Goal: Answer question/provide support: Share knowledge or assist other users

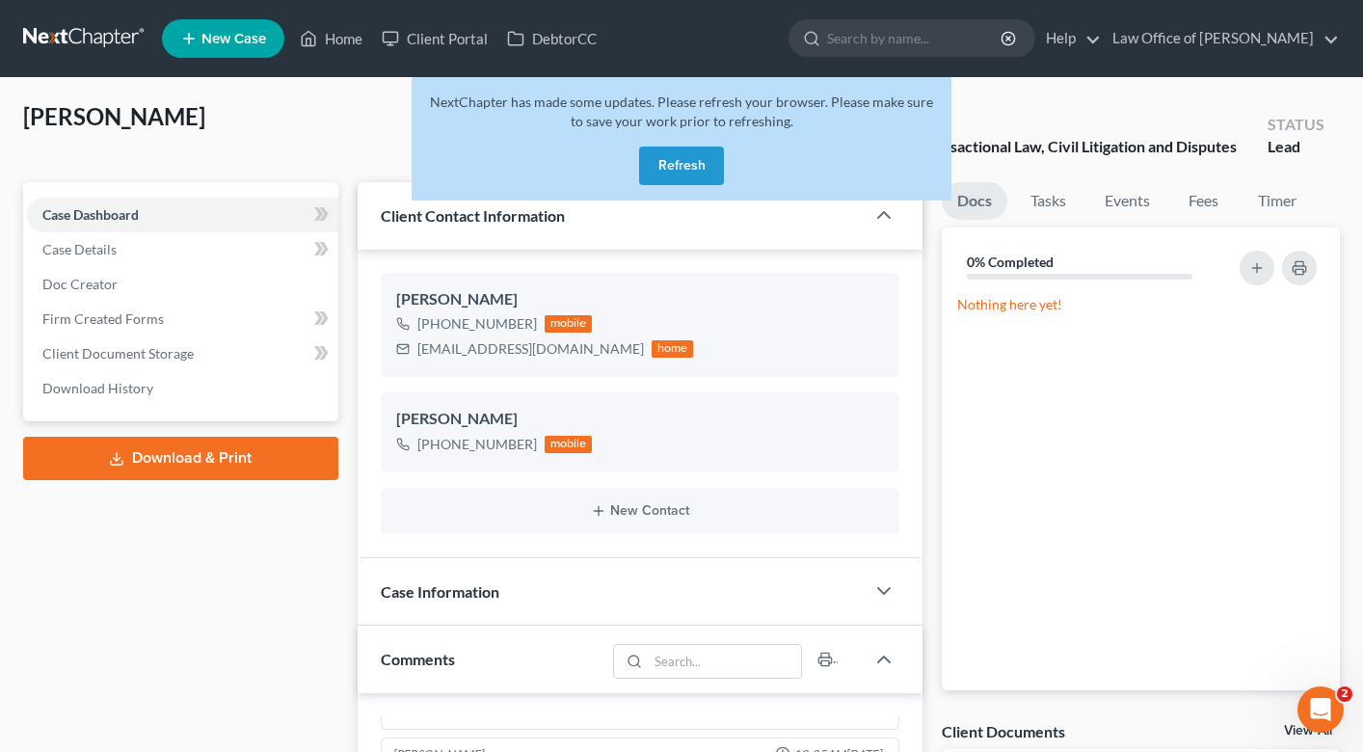
click at [727, 183] on div "NextChapter has made some updates. Please refresh your browser. Please make sur…" at bounding box center [682, 138] width 540 height 123
click at [703, 176] on button "Refresh" at bounding box center [681, 165] width 85 height 39
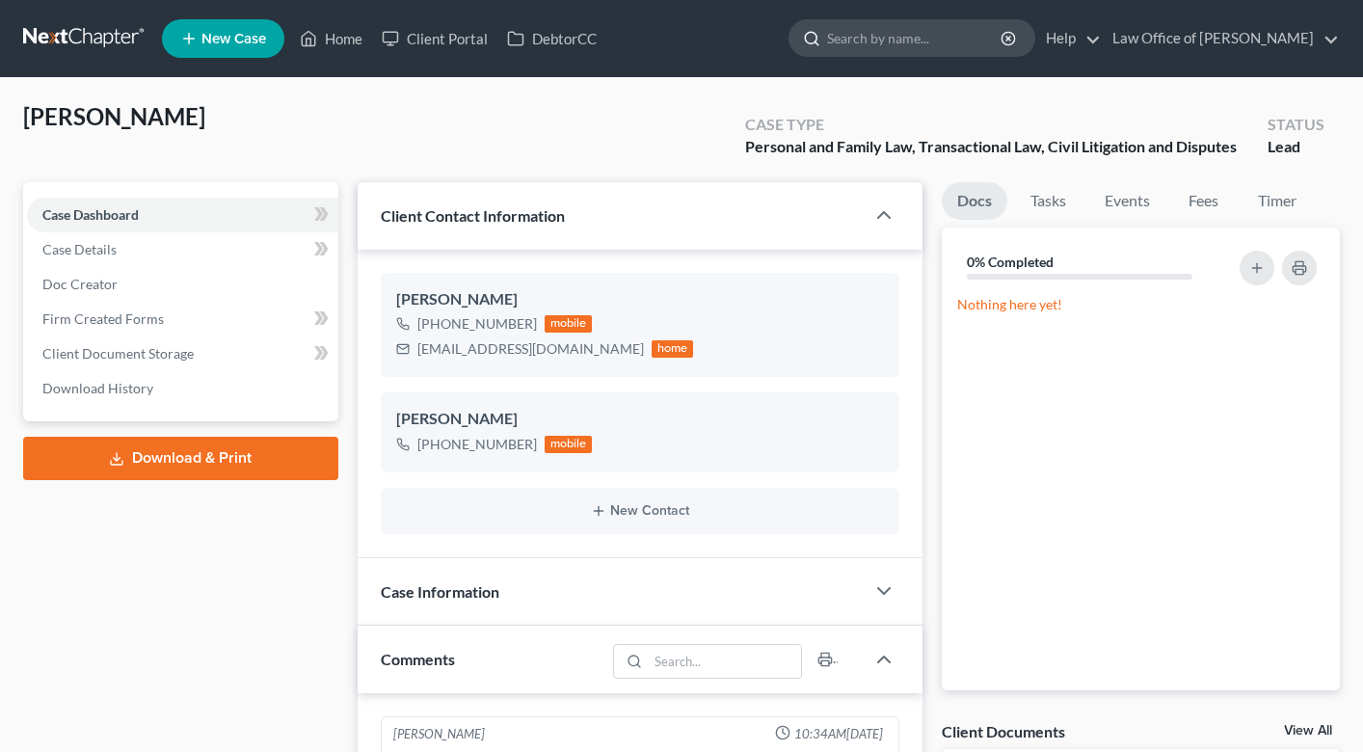
click at [898, 40] on input "search" at bounding box center [915, 38] width 176 height 36
type input "[PERSON_NAME]"
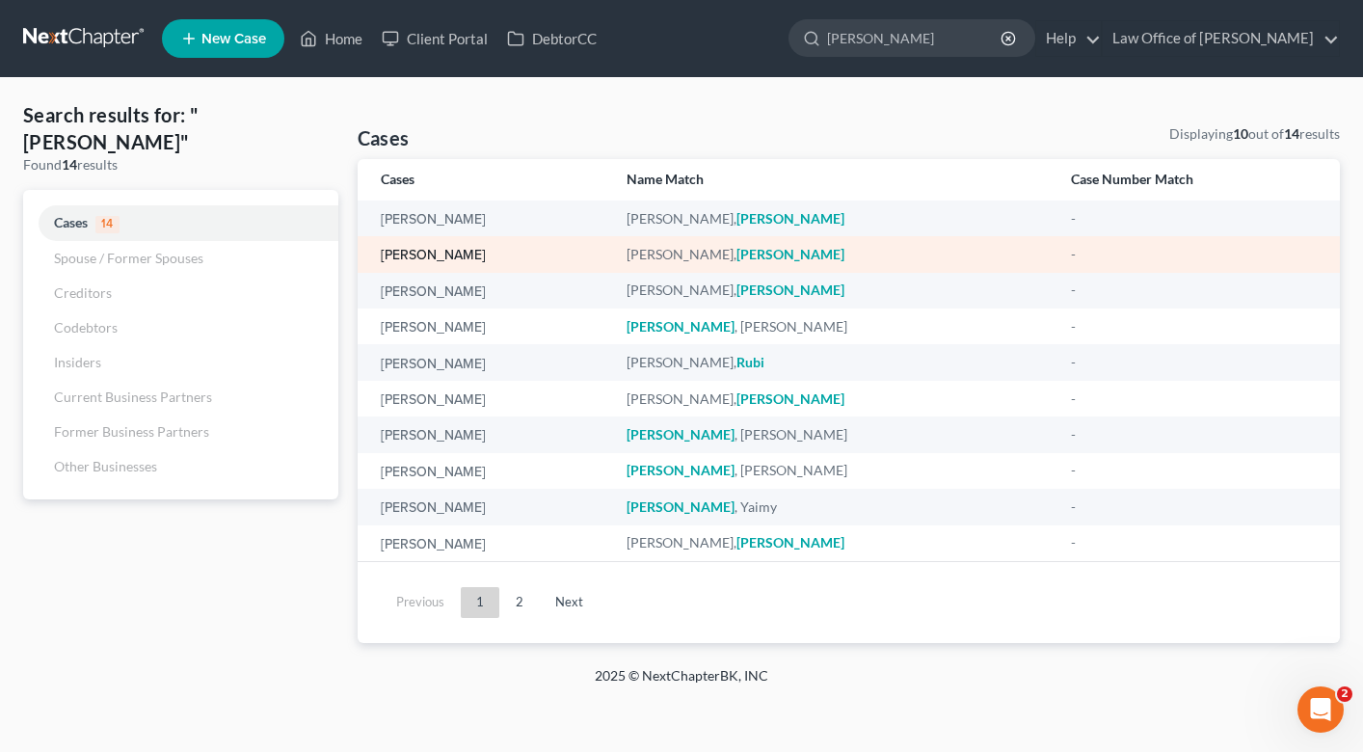
click at [403, 259] on link "[PERSON_NAME]" at bounding box center [433, 255] width 105 height 13
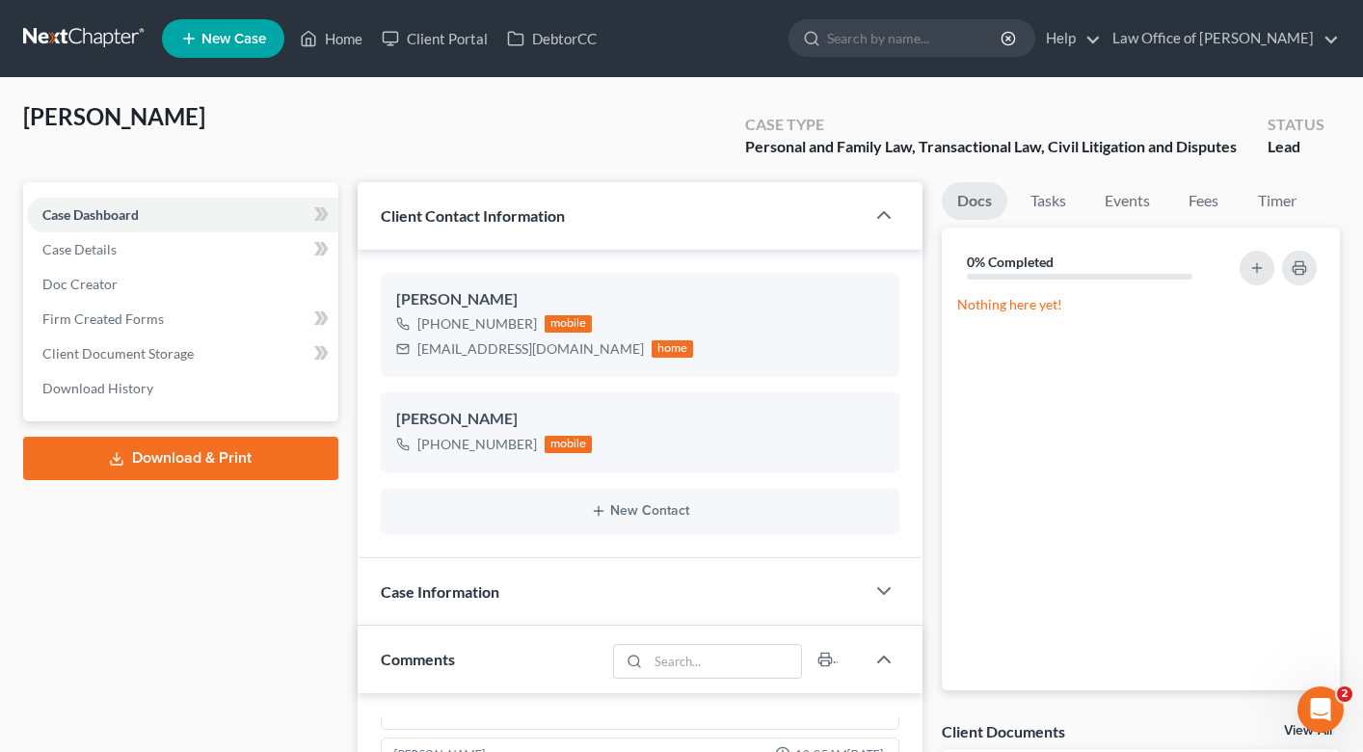
scroll to position [621, 0]
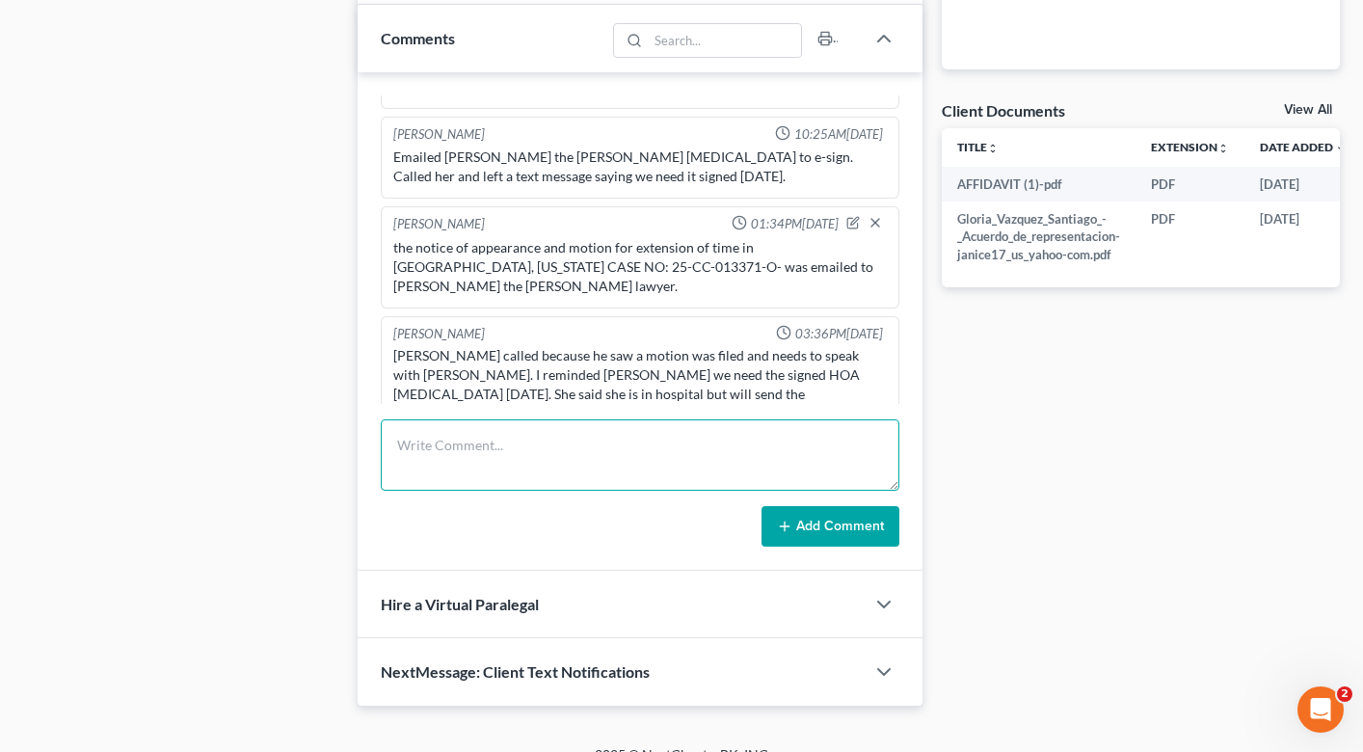
click at [446, 440] on textarea at bounding box center [640, 454] width 518 height 71
paste textarea "99 loremi dolo sita Cons adi Elitse do eiusmodtempo. Incid, U labo etd mag aliq…"
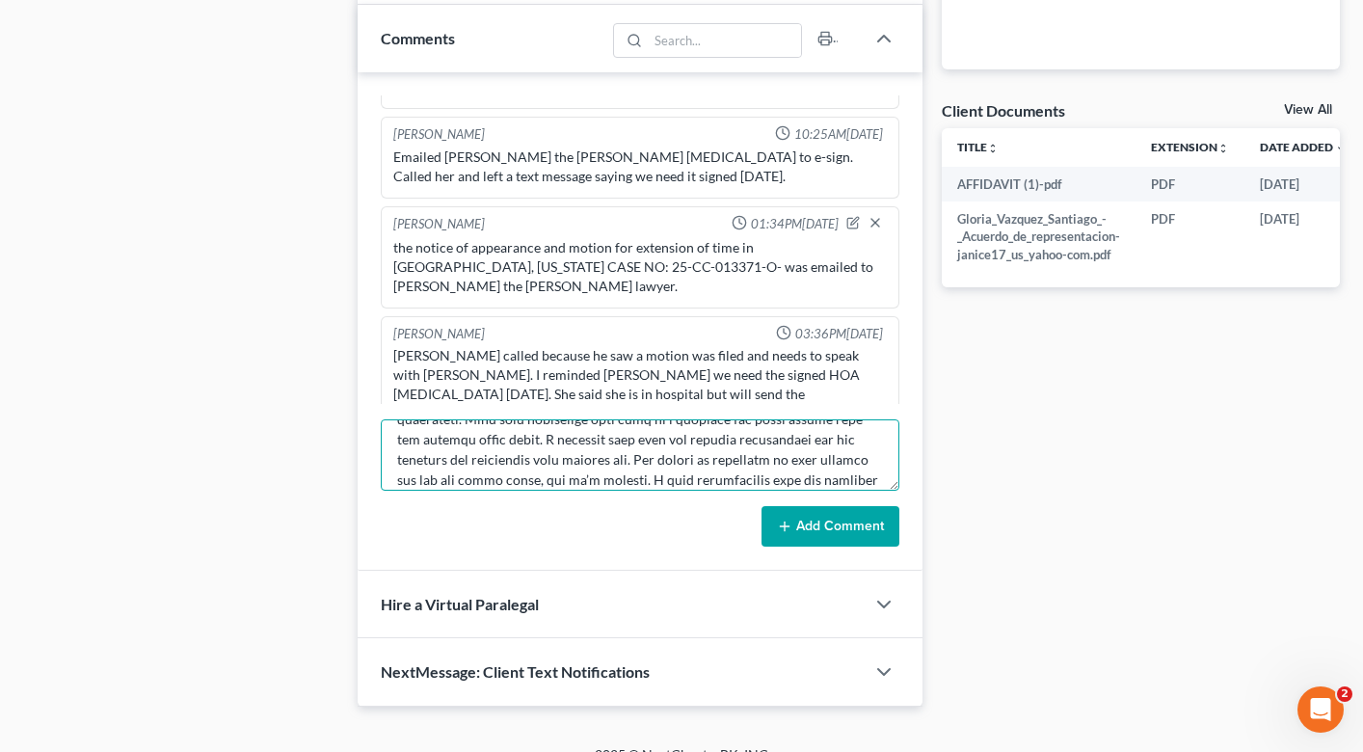
scroll to position [0, 0]
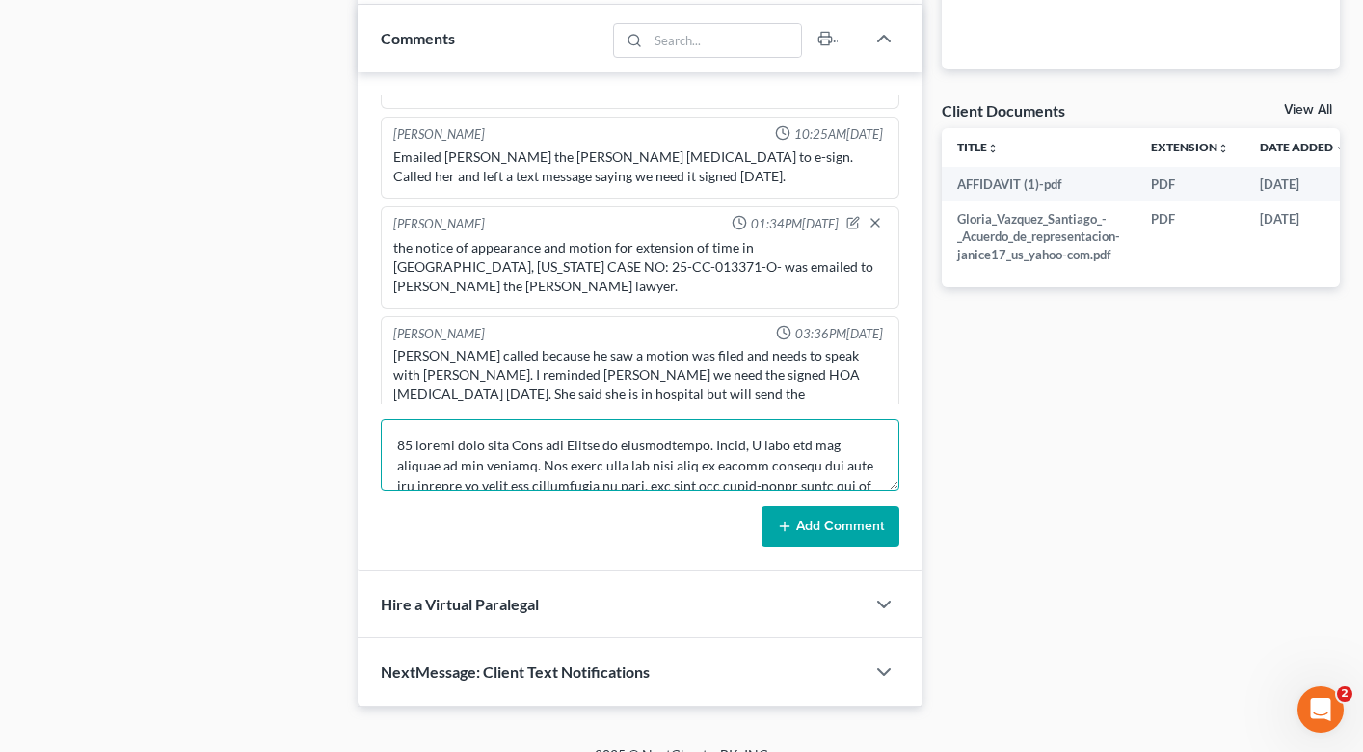
type textarea "99 loremi dolo sita Cons adi Elitse do eiusmodtempo. Incid, U labo etd mag aliq…"
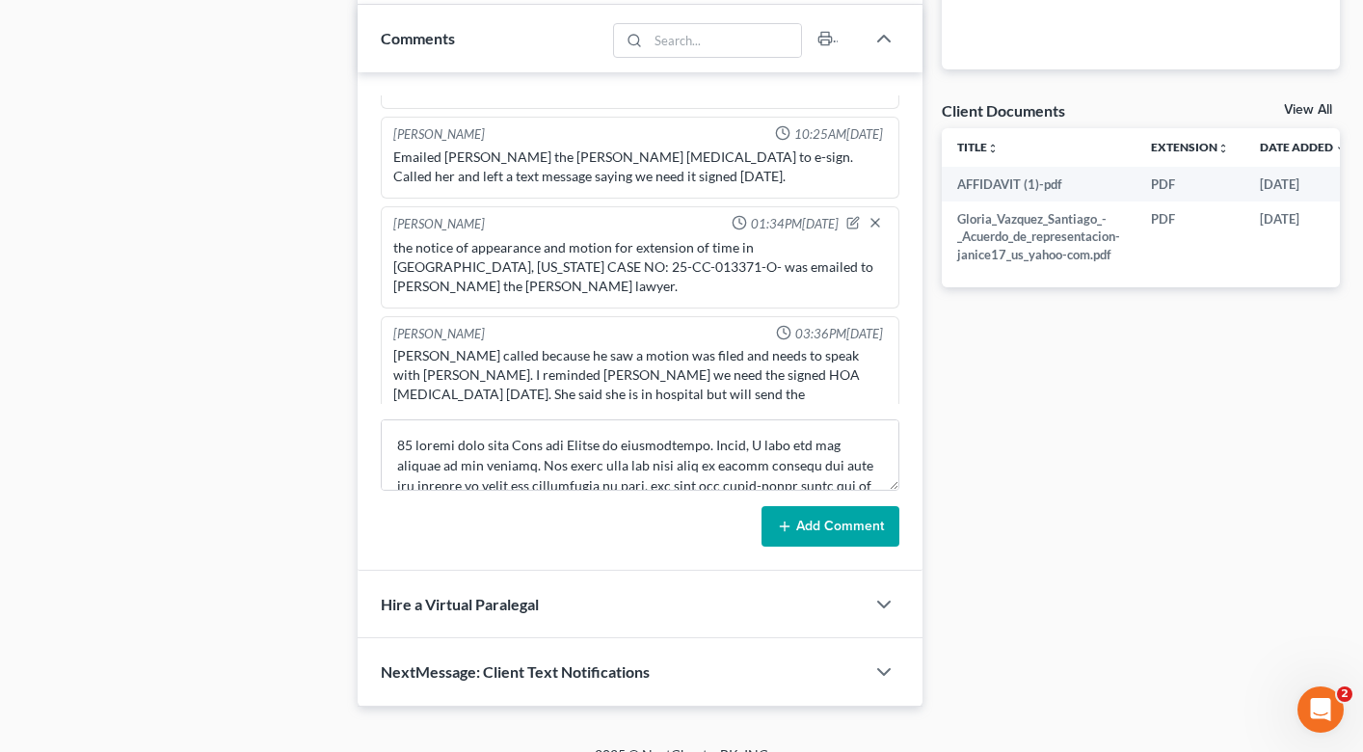
click at [867, 516] on button "Add Comment" at bounding box center [830, 526] width 138 height 40
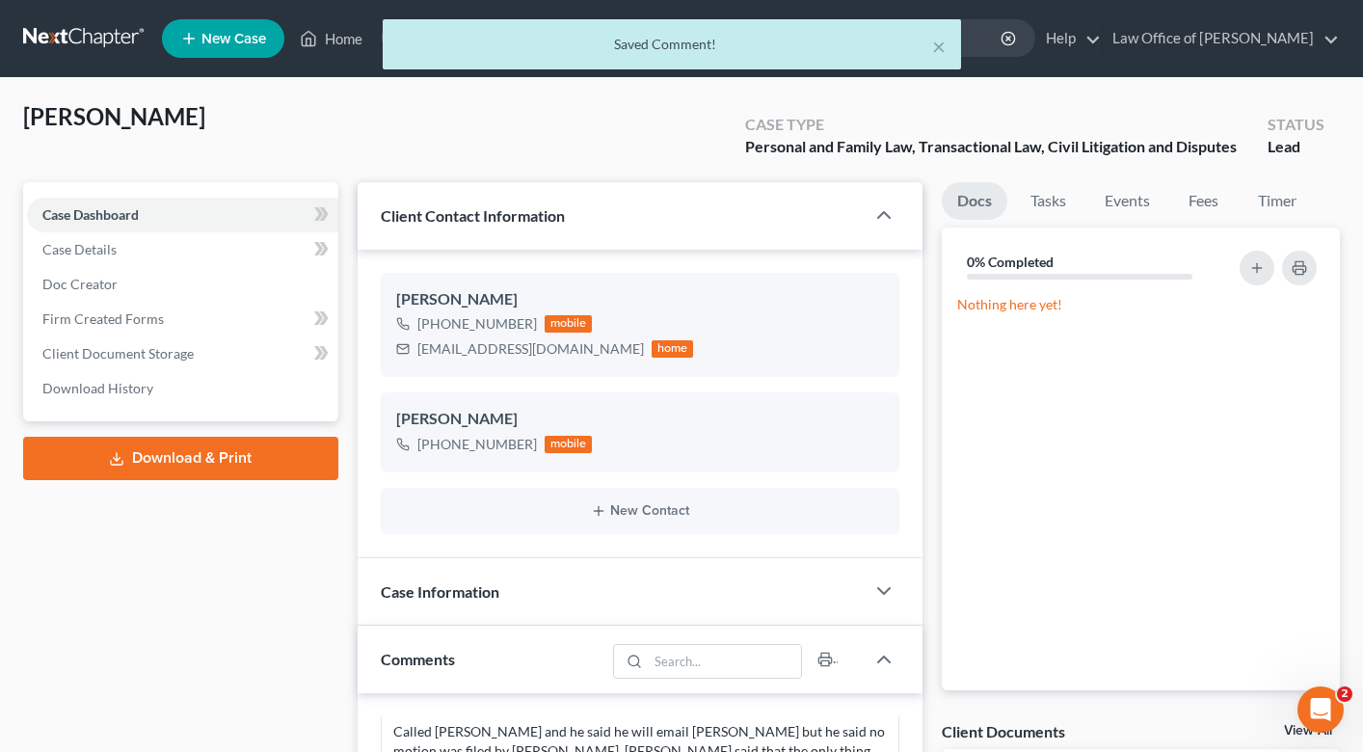
click at [337, 32] on div "× Saved Comment!" at bounding box center [671, 49] width 1363 height 60
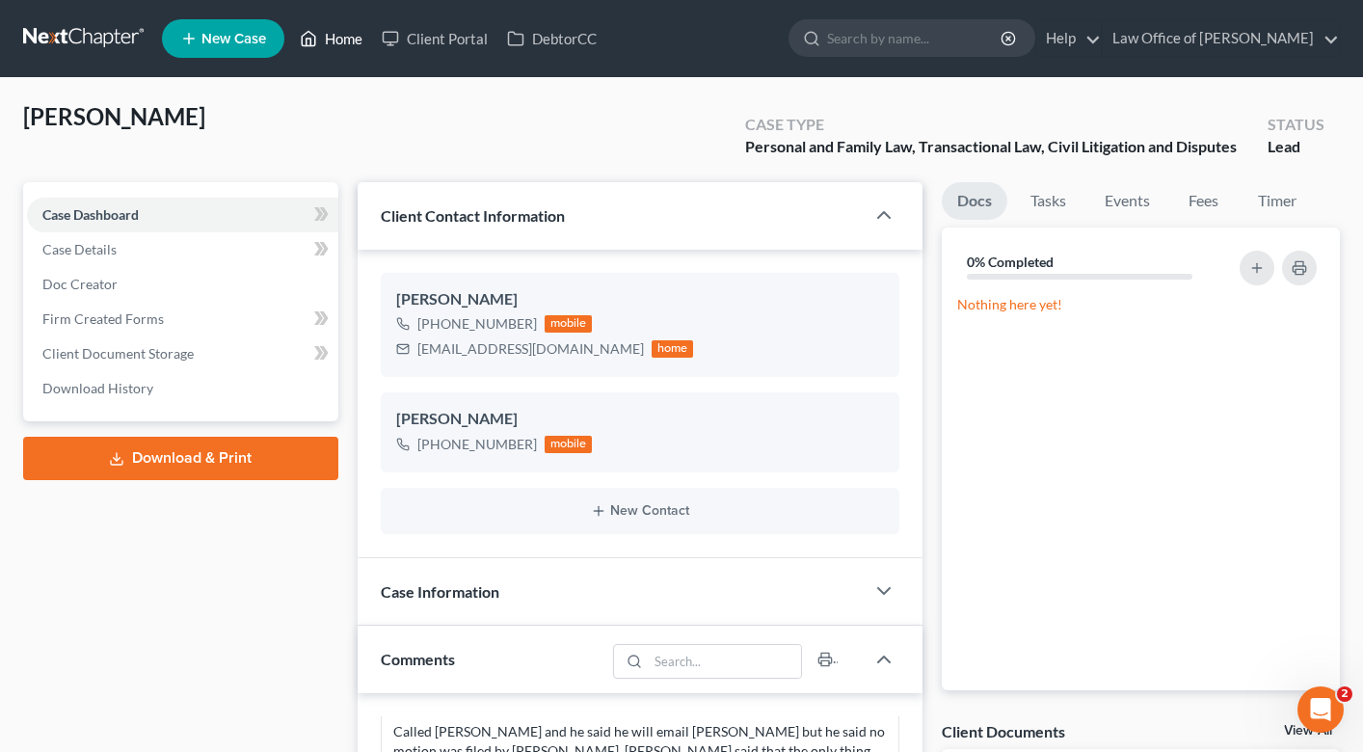
click at [372, 43] on link "Home" at bounding box center [331, 38] width 82 height 35
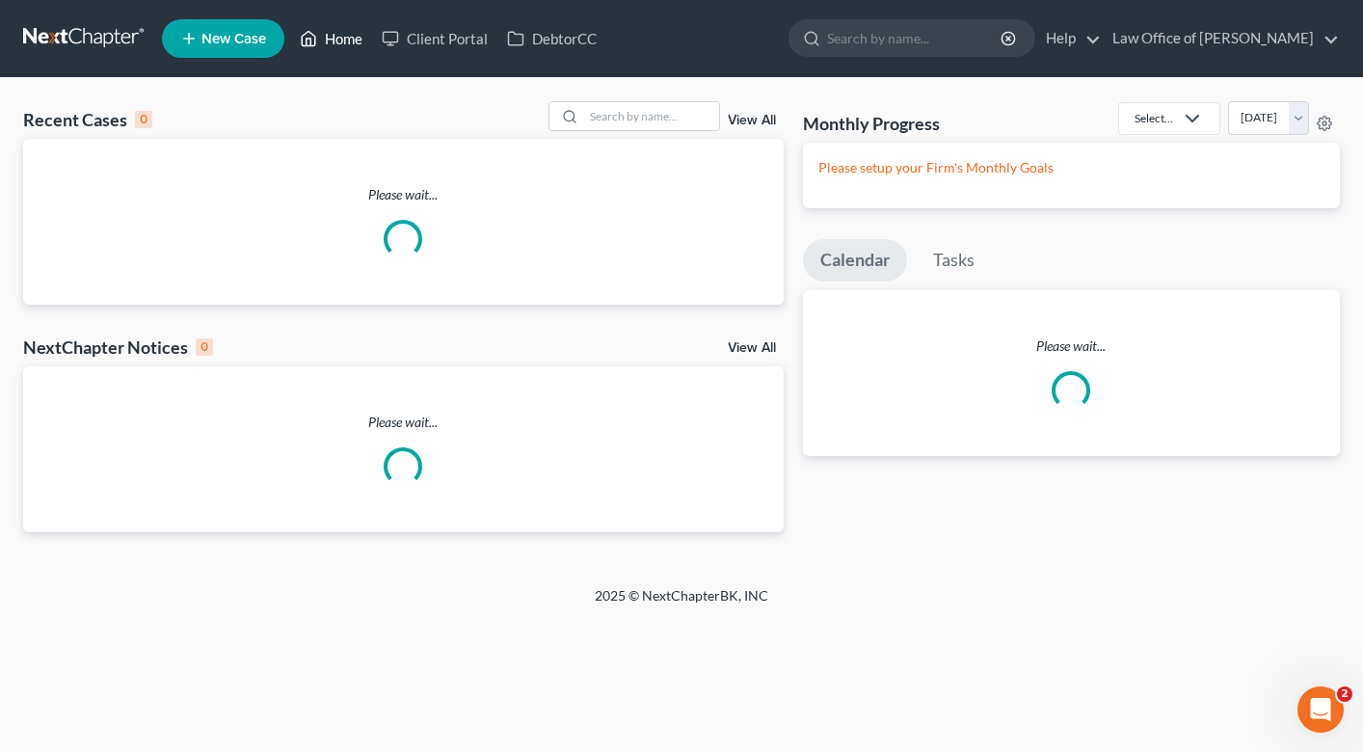
click at [360, 43] on link "Home" at bounding box center [331, 38] width 82 height 35
